Goal: Find specific fact: Find specific fact

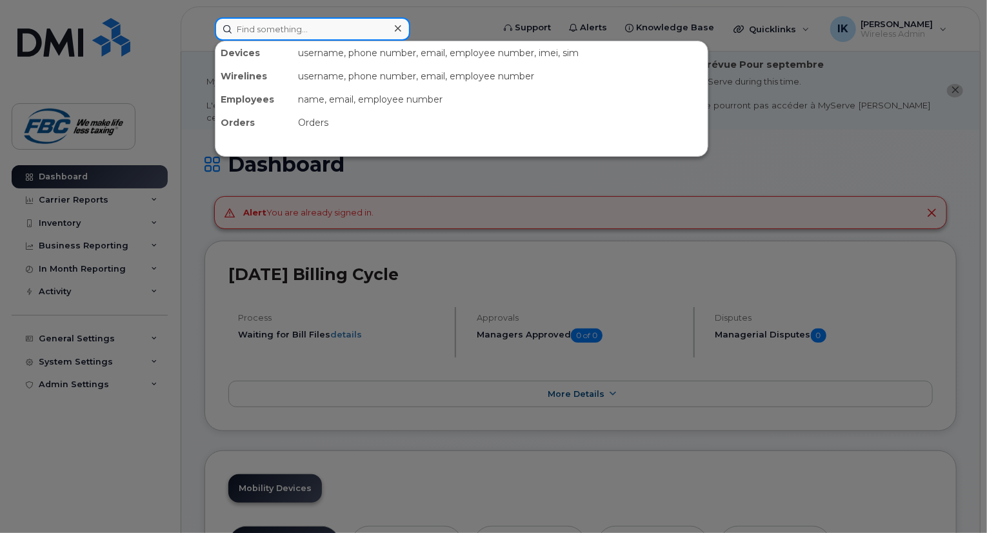
click at [267, 37] on input at bounding box center [312, 28] width 195 height 23
paste input "5194766783"
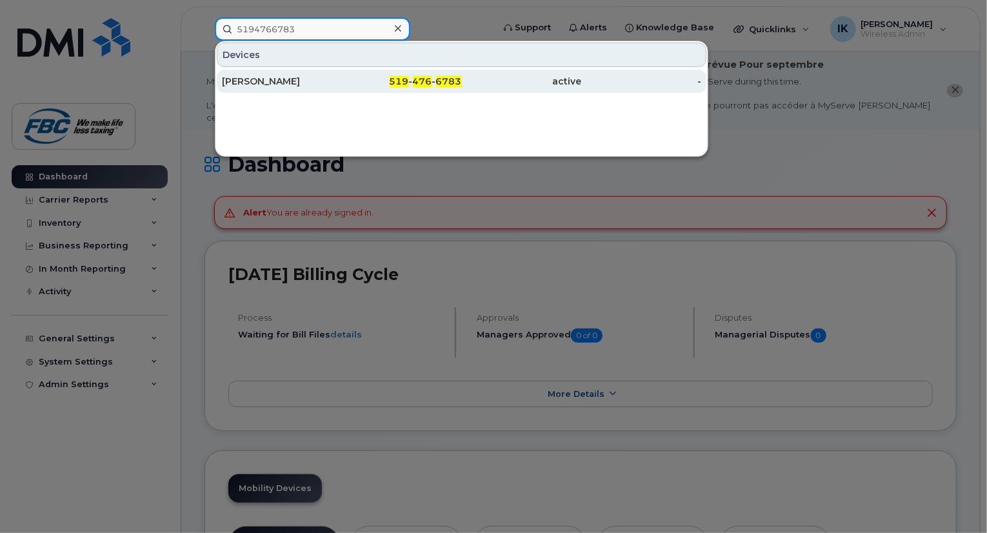
type input "5194766783"
click at [253, 79] on div "[PERSON_NAME]" at bounding box center [282, 81] width 120 height 13
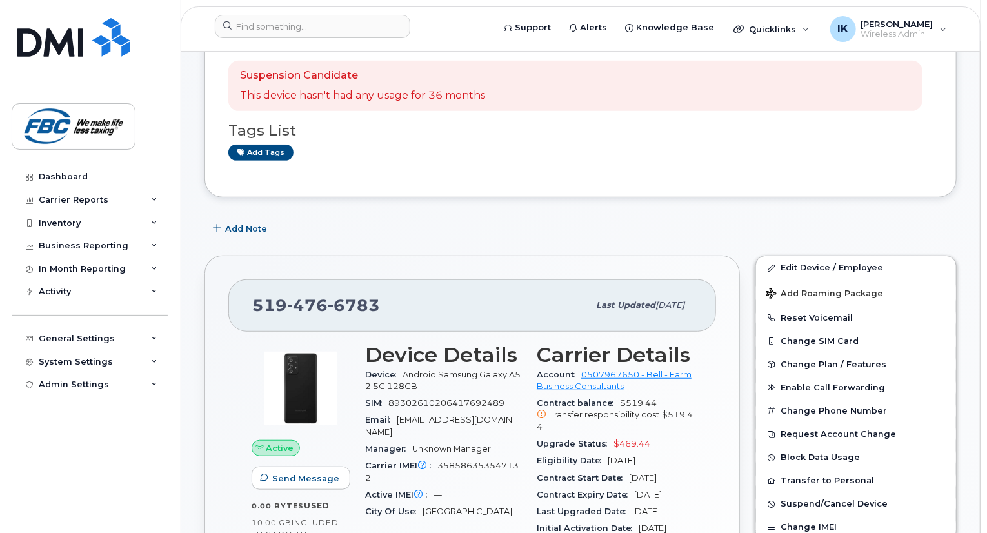
scroll to position [284, 0]
